Goal: Information Seeking & Learning: Learn about a topic

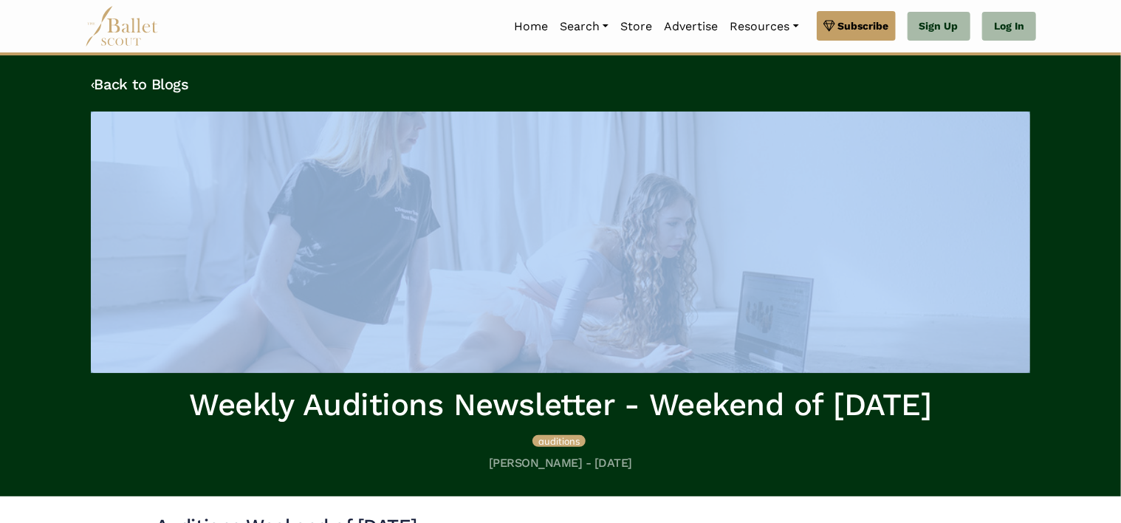
drag, startPoint x: 1116, startPoint y: 110, endPoint x: 1113, endPoint y: 145, distance: 34.8
click at [1113, 145] on div "‹ Back to Blogs Weekly Auditions Newsletter - Weekend of September 5th audition…" at bounding box center [560, 275] width 1121 height 441
drag, startPoint x: 1113, startPoint y: 145, endPoint x: 1005, endPoint y: 21, distance: 164.8
click at [1005, 21] on link "Log In" at bounding box center [1009, 27] width 54 height 30
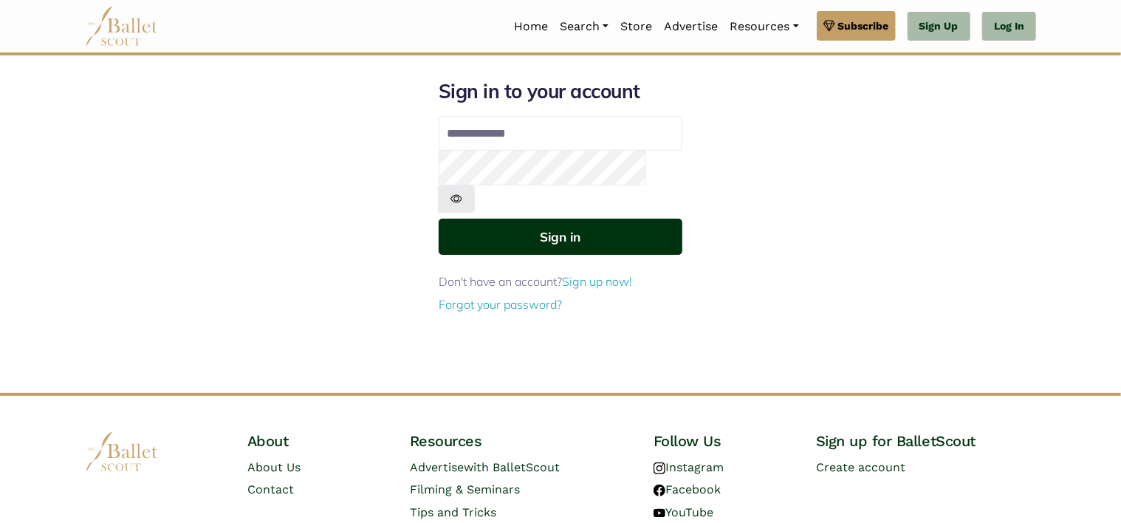
type input "**********"
click at [587, 219] on button "Sign in" at bounding box center [560, 237] width 244 height 36
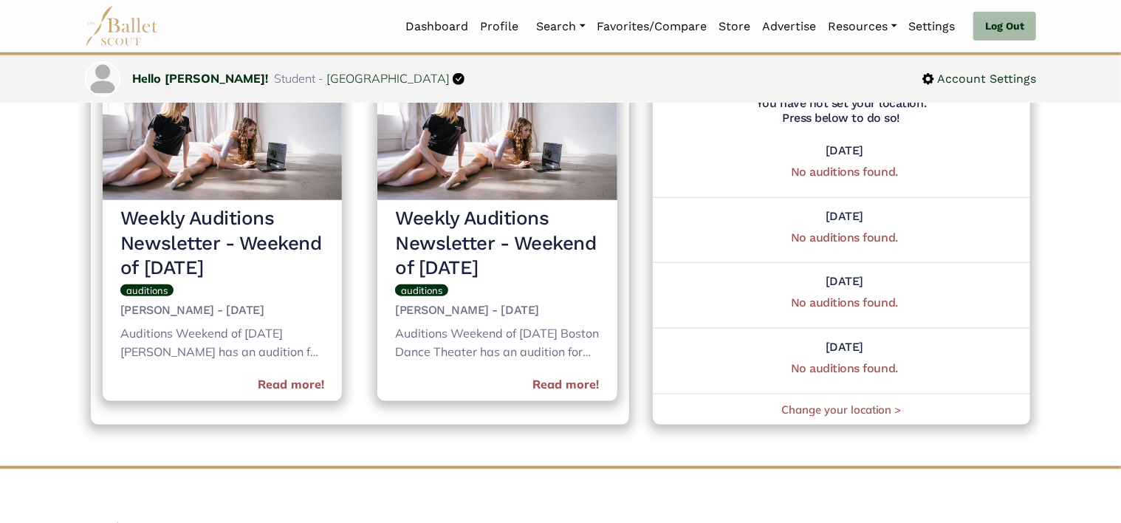
scroll to position [703, 0]
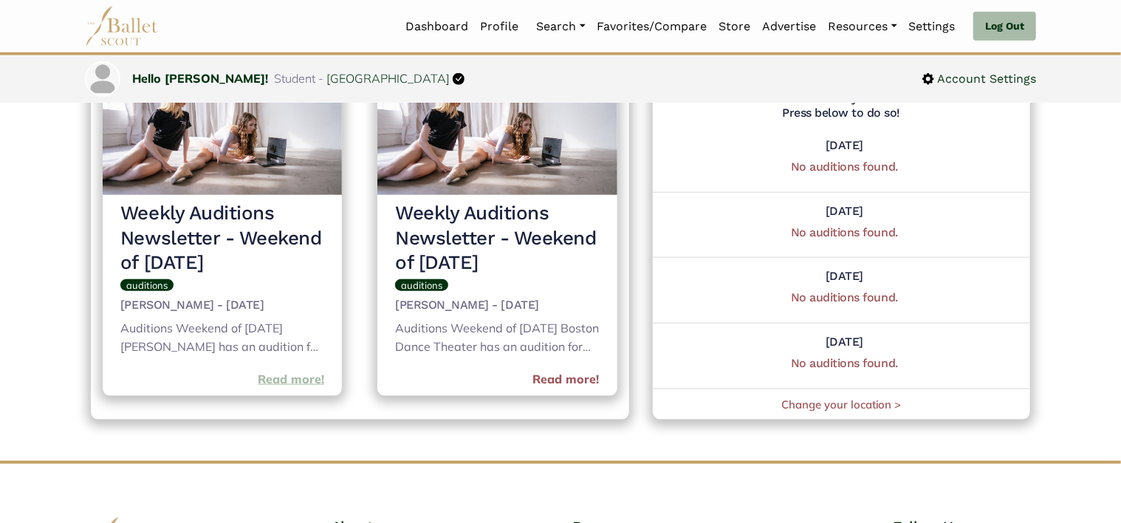
click at [292, 381] on link "Read more!" at bounding box center [291, 379] width 66 height 19
click at [561, 379] on link "Read more!" at bounding box center [566, 379] width 66 height 19
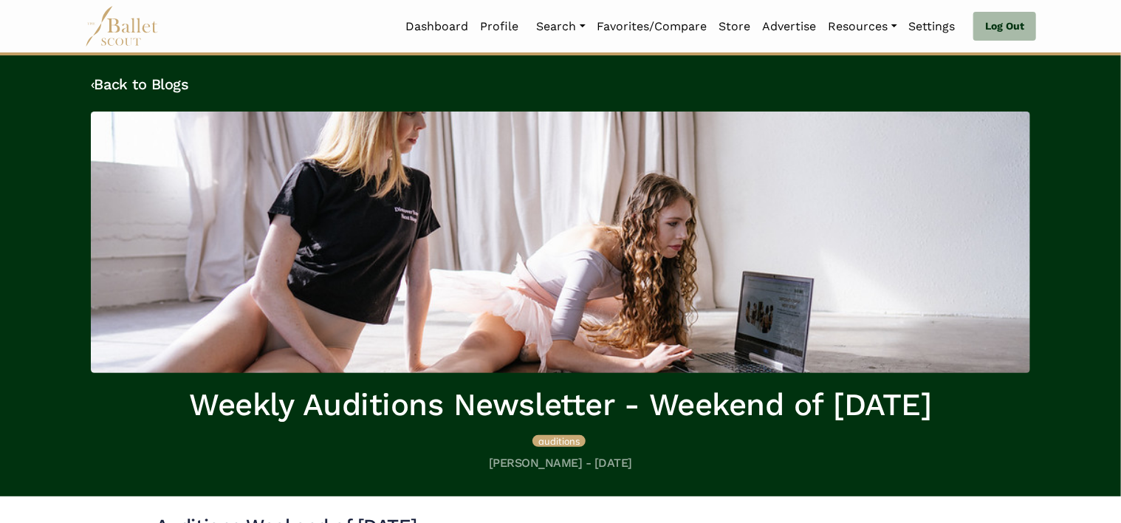
click at [1118, 97] on div "‹ Back to Blogs Weekly Auditions Newsletter - Weekend of [DATE] auditions [PERS…" at bounding box center [560, 275] width 1121 height 441
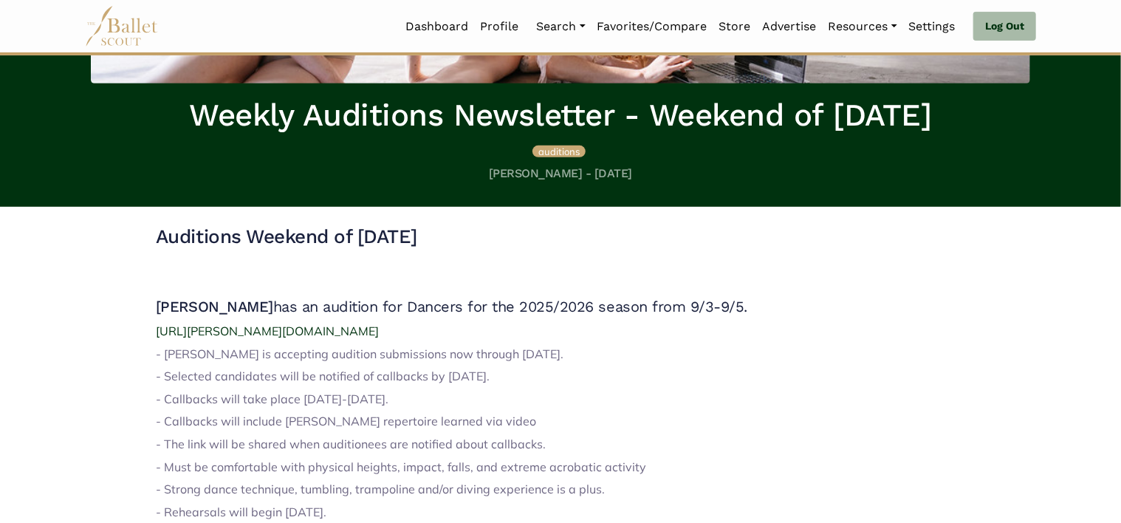
scroll to position [265, 0]
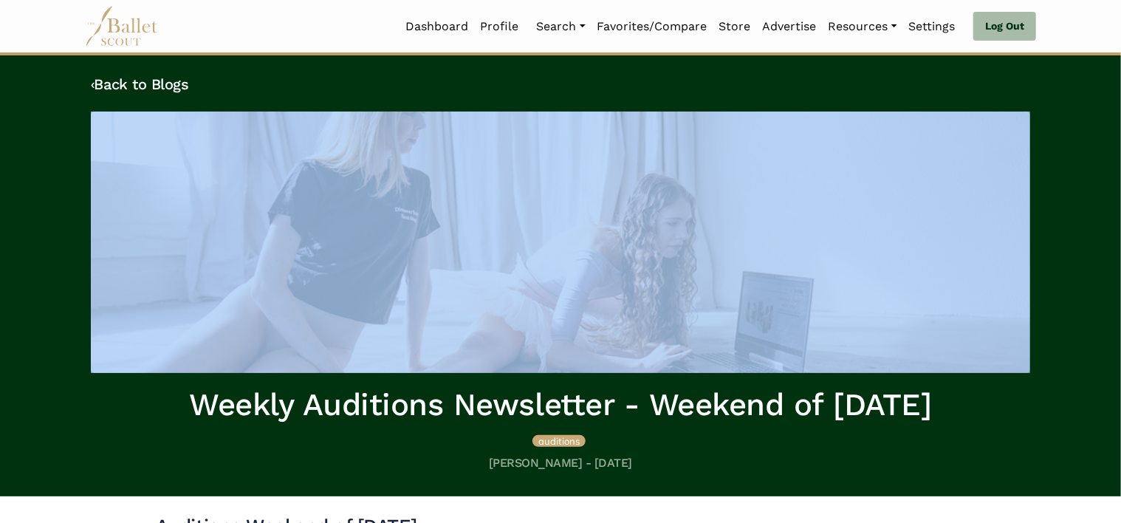
drag, startPoint x: 1120, startPoint y: 91, endPoint x: 1128, endPoint y: 145, distance: 54.5
drag, startPoint x: 1128, startPoint y: 145, endPoint x: 1087, endPoint y: 168, distance: 47.6
click at [1087, 168] on div "‹ Back to Blogs Weekly Auditions Newsletter - Weekend of August 29th auditions …" at bounding box center [560, 275] width 1121 height 441
click at [1052, 158] on div "‹ Back to Blogs Weekly Auditions Newsletter - Weekend of August 29th auditions …" at bounding box center [560, 275] width 1121 height 441
